Goal: Transaction & Acquisition: Purchase product/service

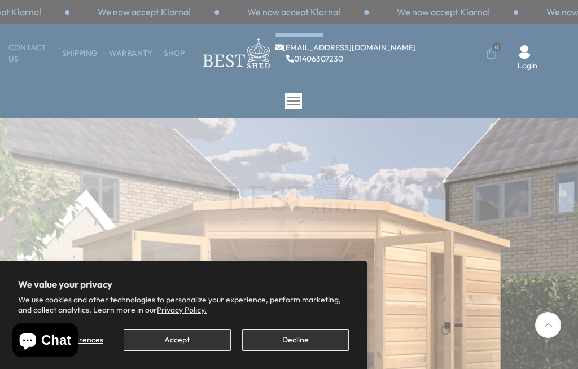
click at [326, 342] on button "Decline" at bounding box center [295, 340] width 107 height 22
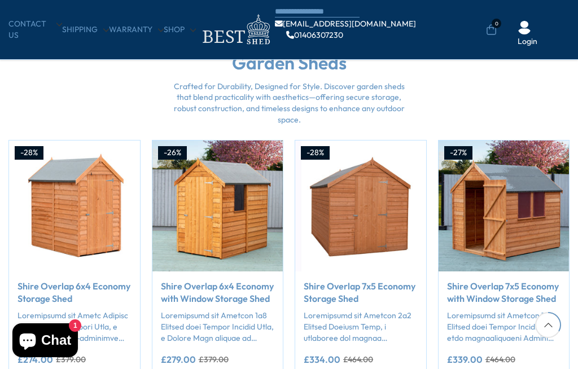
scroll to position [1005, 0]
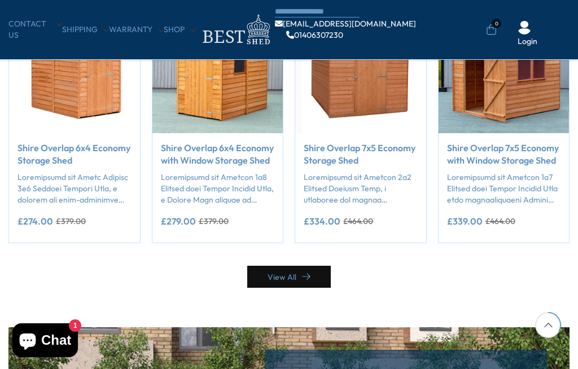
click at [305, 281] on link "View All" at bounding box center [289, 277] width 84 height 22
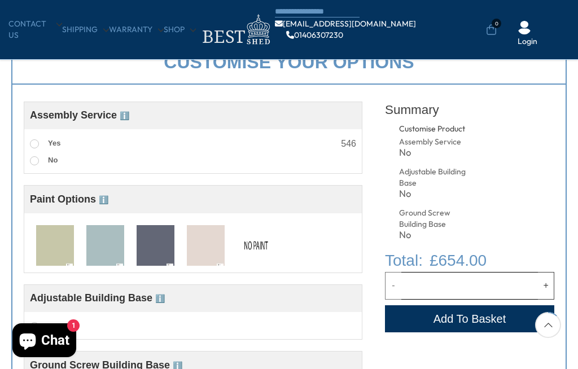
scroll to position [375, 0]
